Goal: Task Accomplishment & Management: Manage account settings

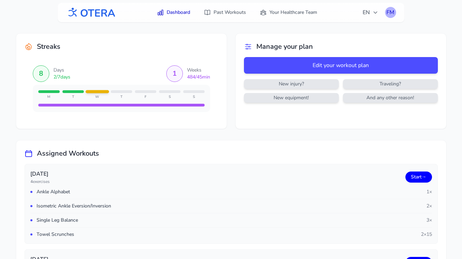
click at [388, 12] on div "FM" at bounding box center [390, 12] width 11 height 11
click at [344, 42] on link "Logout" at bounding box center [357, 41] width 77 height 12
